Goal: Task Accomplishment & Management: Use online tool/utility

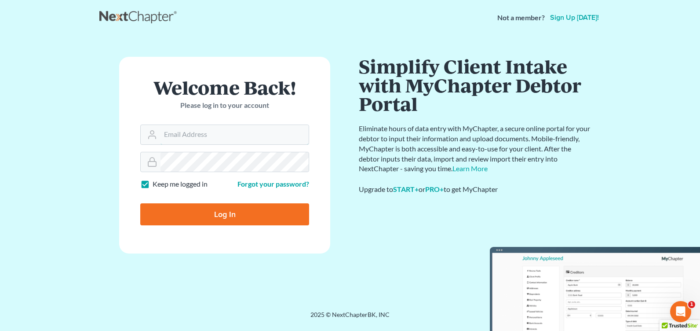
type input "[PERSON_NAME][EMAIL_ADDRESS][DOMAIN_NAME]"
click at [211, 227] on form "Welcome Back! Please log in to your account Email Address [PERSON_NAME][EMAIL_A…" at bounding box center [224, 155] width 211 height 197
click at [205, 218] on input "Log In" at bounding box center [224, 214] width 169 height 22
type input "Thinking..."
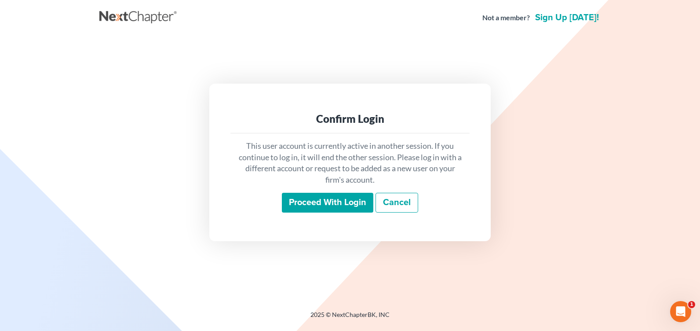
click at [340, 198] on input "Proceed with login" at bounding box center [327, 203] width 91 height 20
